Goal: Information Seeking & Learning: Learn about a topic

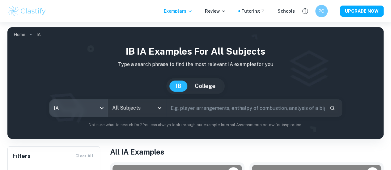
click at [154, 110] on input "All Subjects" at bounding box center [132, 108] width 43 height 12
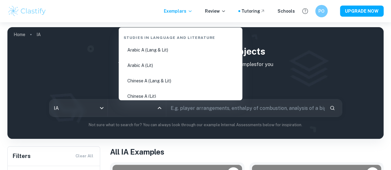
click at [163, 86] on li "Chinese A (Lang & Lit)" at bounding box center [180, 81] width 119 height 14
type input "Chinese A (Lang & Lit)"
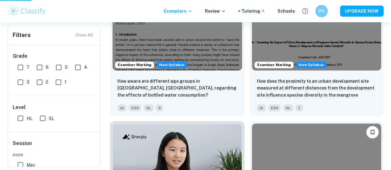
scroll to position [446, 0]
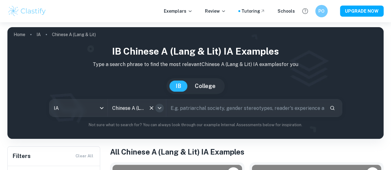
click at [163, 108] on icon "Open" at bounding box center [159, 108] width 7 height 7
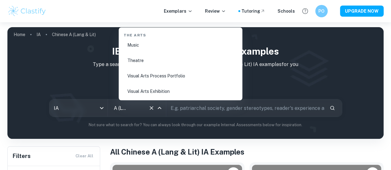
scroll to position [1220, 0]
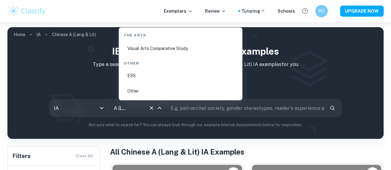
click at [134, 79] on li "ESS" at bounding box center [180, 76] width 119 height 14
type input "ESS"
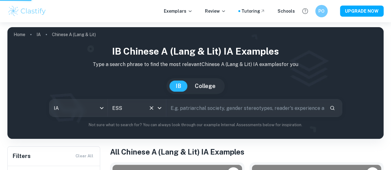
scroll to position [0, 0]
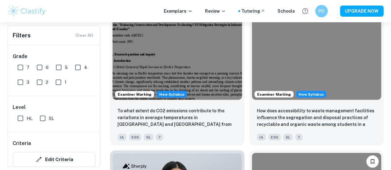
scroll to position [554, 0]
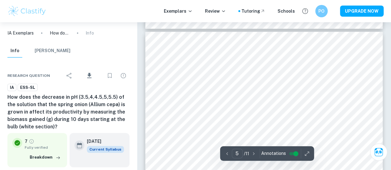
scroll to position [1314, 0]
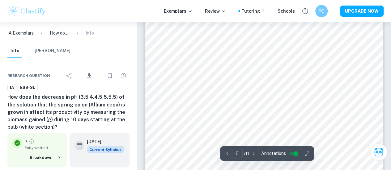
scroll to position [1660, 0]
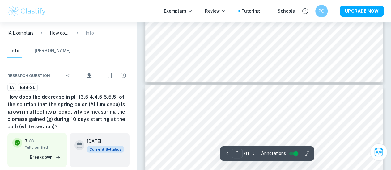
type input "7"
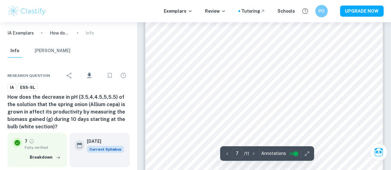
scroll to position [2041, 0]
